Goal: Task Accomplishment & Management: Use online tool/utility

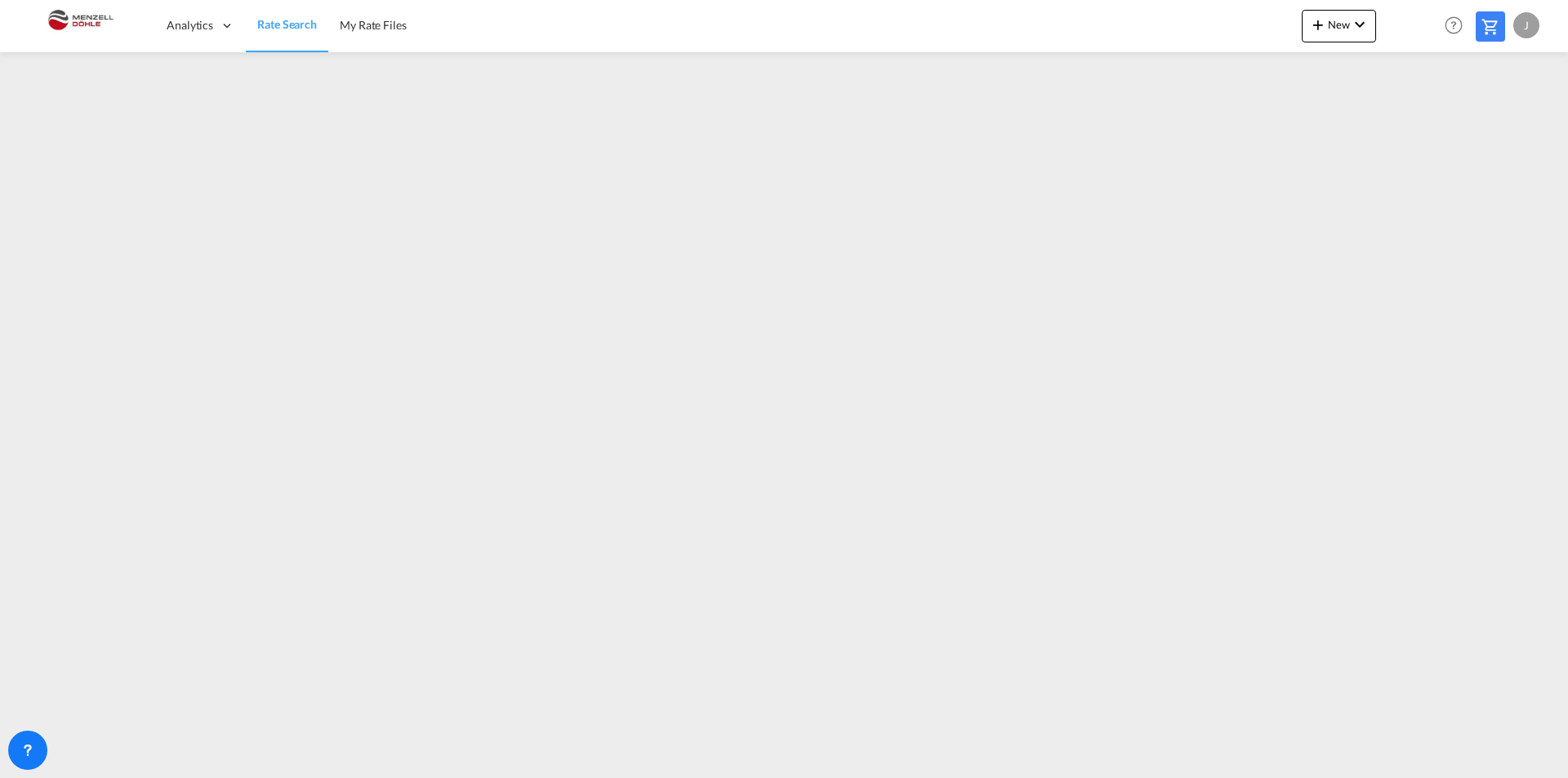
click at [1364, 18] on md-icon "icon-chevron-down" at bounding box center [1359, 24] width 19 height 19
click at [1416, 122] on span "Ratesheet" at bounding box center [1406, 123] width 18 height 33
click at [1338, 30] on span "New" at bounding box center [1339, 25] width 62 height 13
click at [1416, 121] on span "Ratesheet" at bounding box center [1406, 123] width 18 height 33
click at [1356, 25] on md-icon "icon-chevron-down" at bounding box center [1359, 24] width 19 height 19
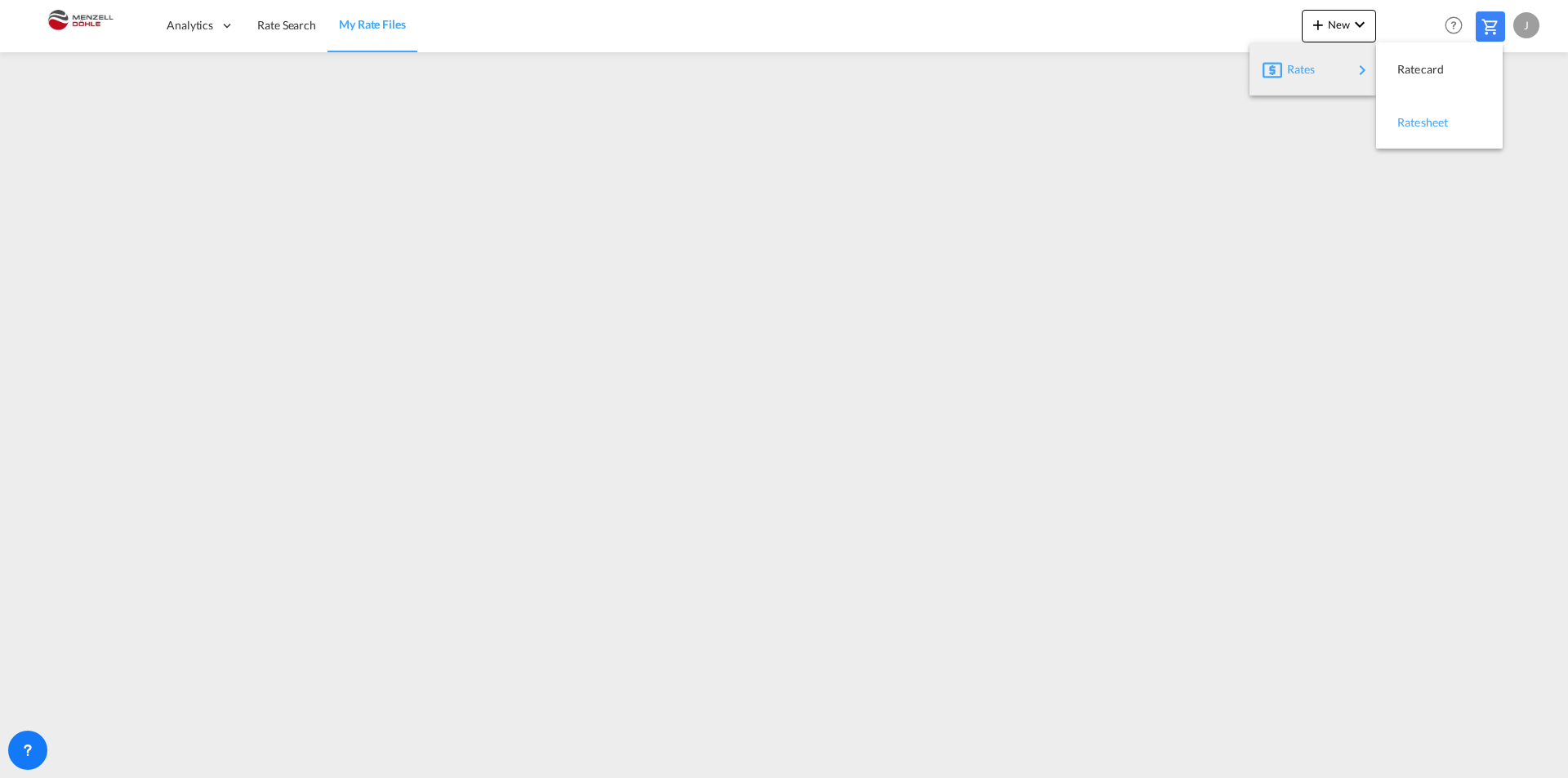
click at [1416, 125] on span "Ratesheet" at bounding box center [1406, 123] width 18 height 33
click at [273, 31] on span "Rate Search" at bounding box center [287, 25] width 59 height 14
